Goal: Find specific page/section: Find specific page/section

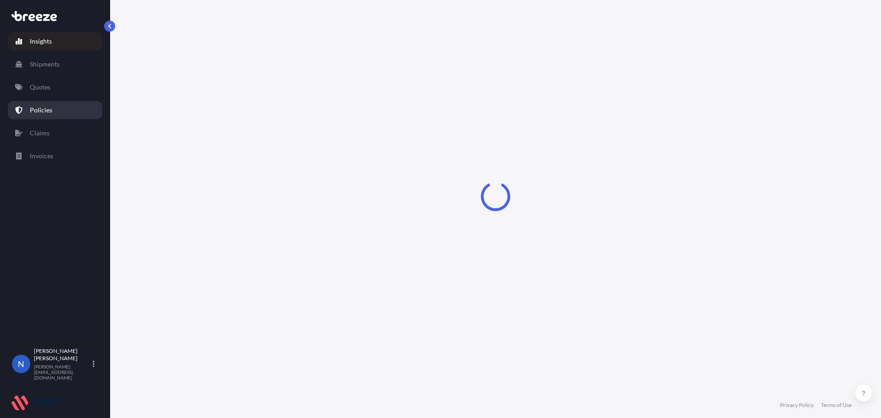
click at [55, 108] on link "Policies" at bounding box center [55, 110] width 94 height 18
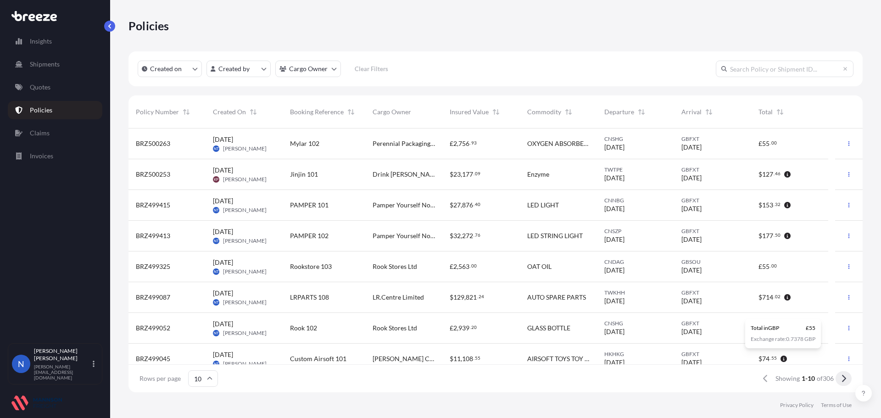
click at [843, 376] on icon at bounding box center [844, 378] width 4 height 7
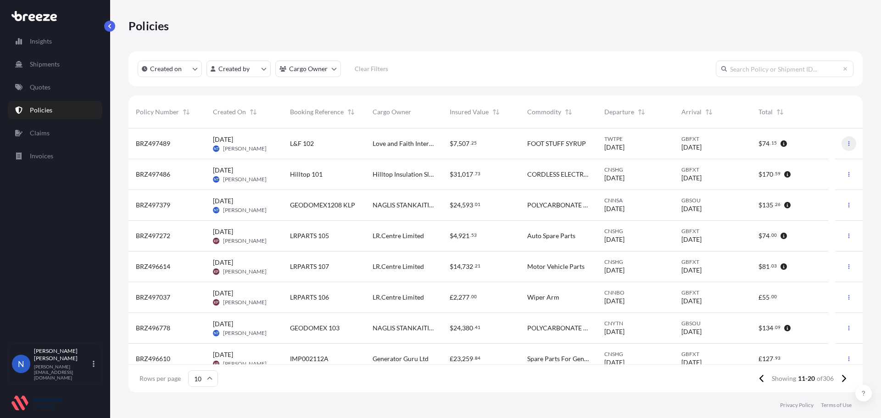
click at [841, 143] on button "button" at bounding box center [848, 143] width 15 height 15
click at [152, 145] on span "BRZ497489" at bounding box center [153, 143] width 34 height 9
